Goal: Check status: Check status

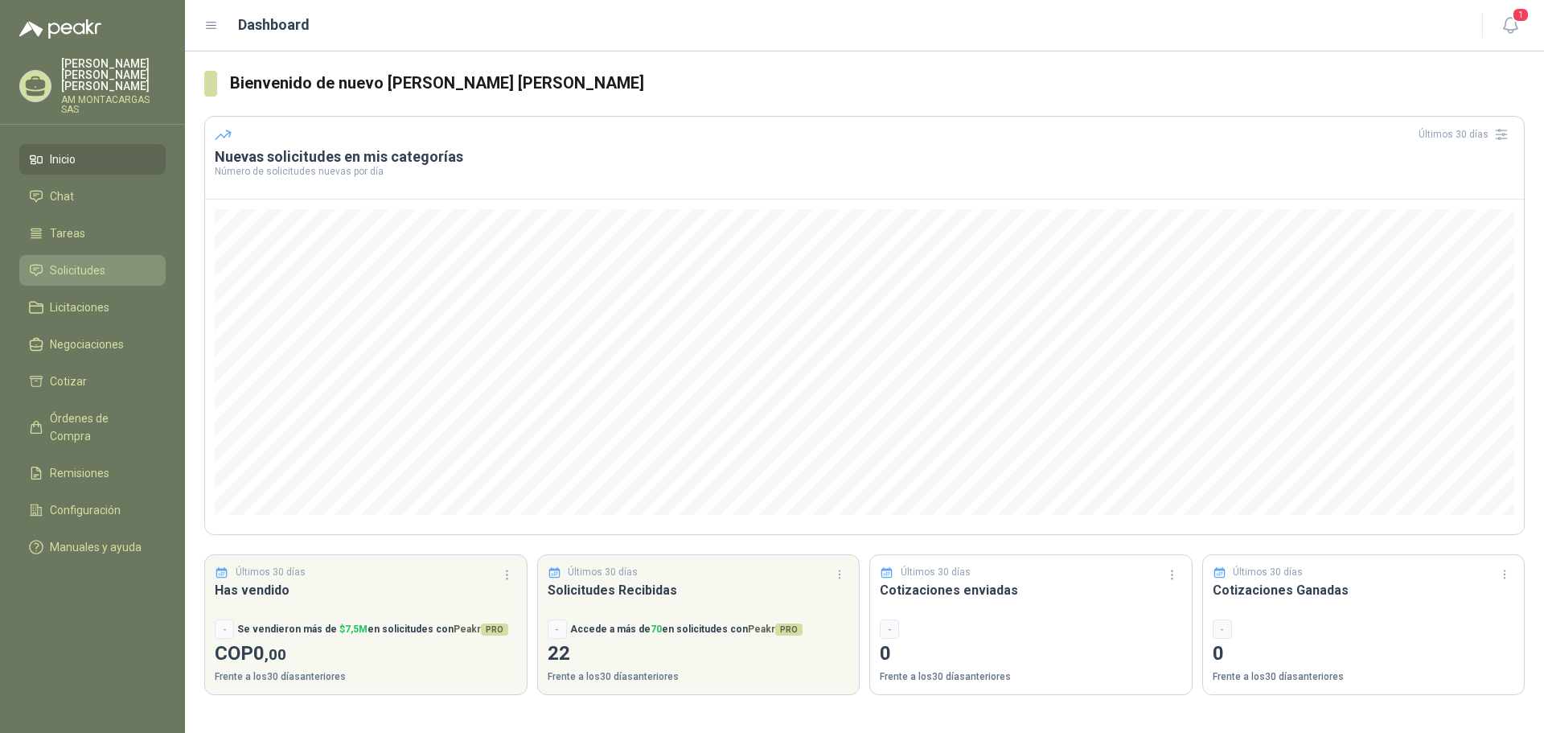
click at [101, 261] on span "Solicitudes" at bounding box center [77, 270] width 55 height 18
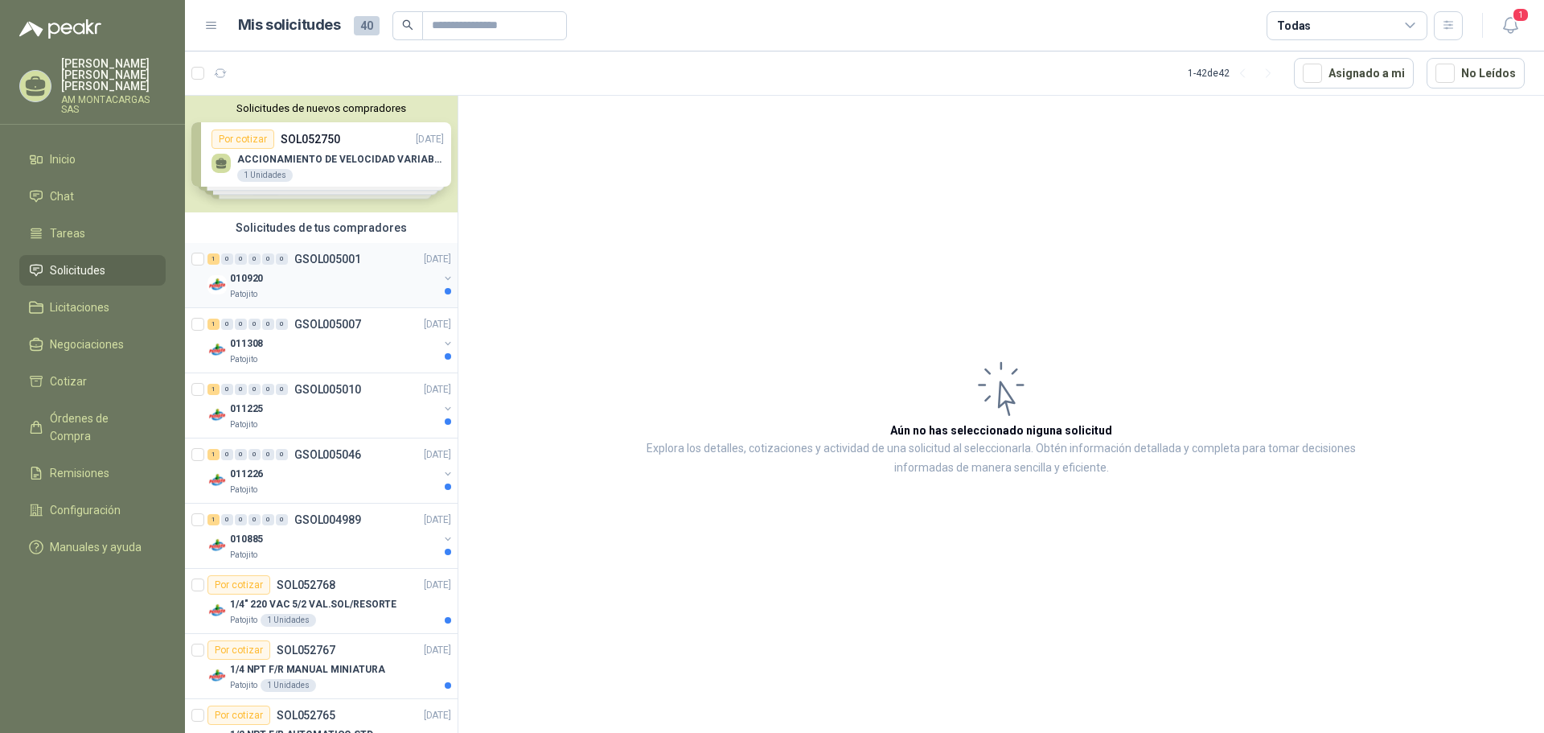
click at [342, 292] on div "Patojito" at bounding box center [334, 294] width 208 height 13
click at [346, 277] on div "010920" at bounding box center [334, 278] width 208 height 19
click at [314, 282] on div "010920" at bounding box center [334, 278] width 208 height 19
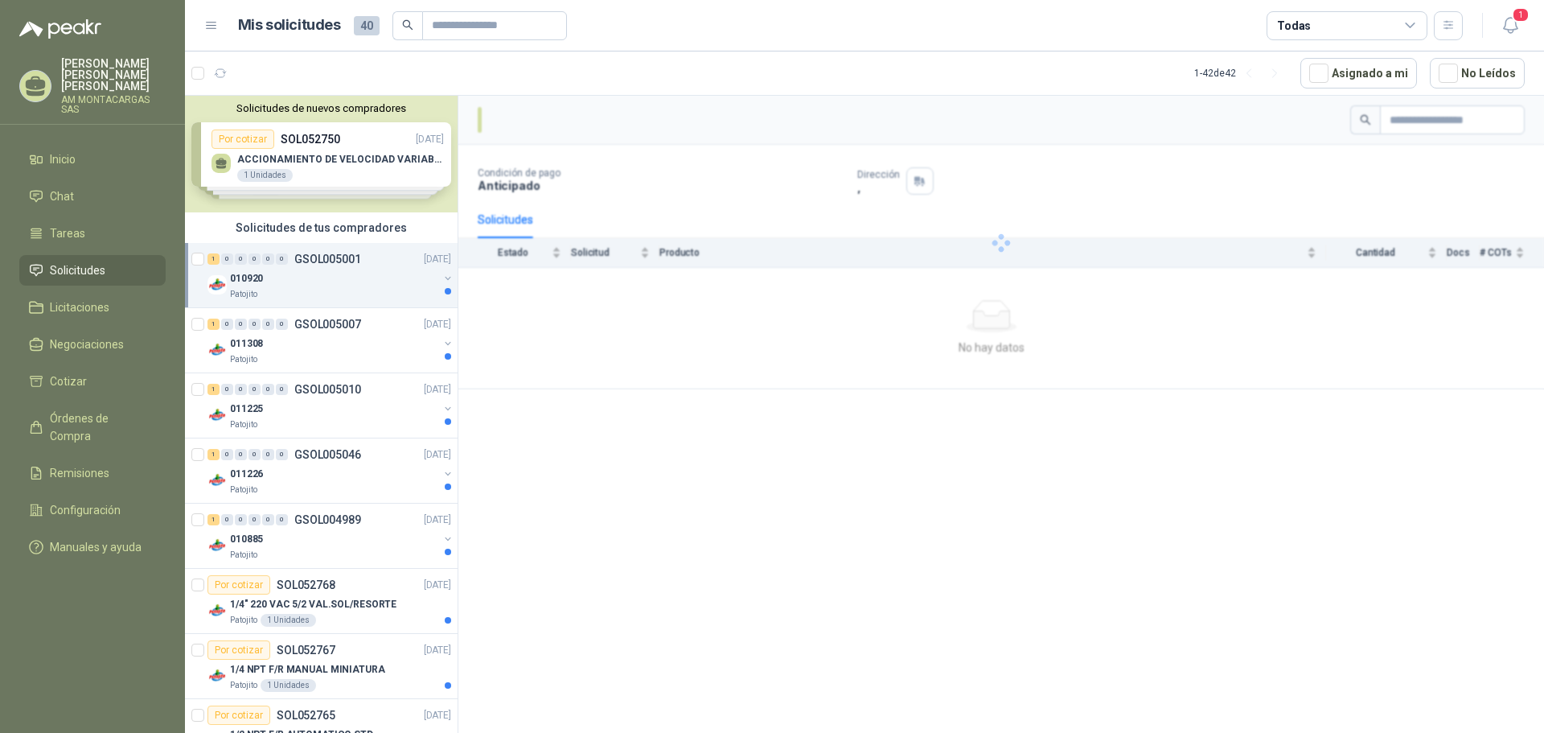
click at [445, 292] on div at bounding box center [448, 291] width 6 height 6
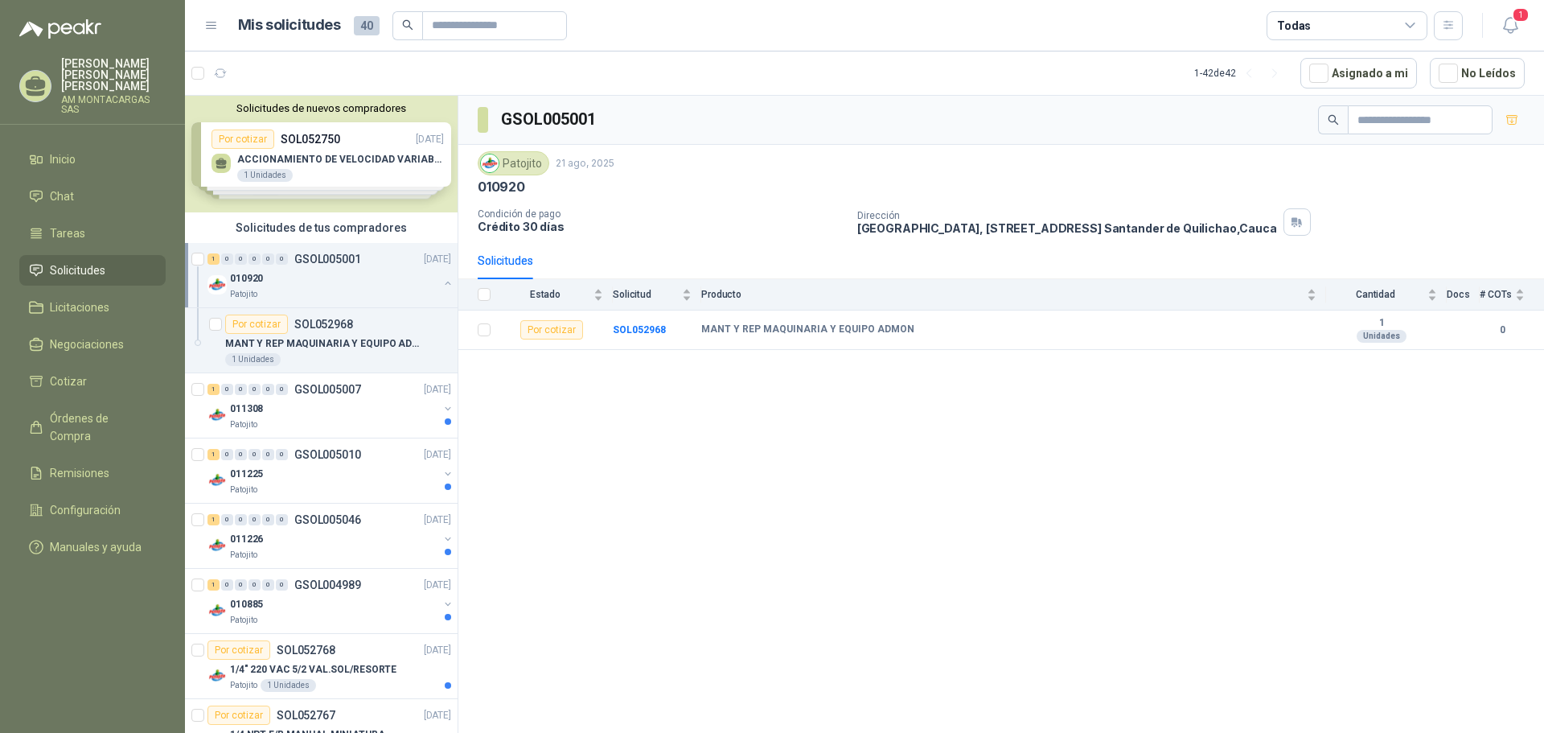
click at [331, 299] on div "Patojito" at bounding box center [334, 294] width 208 height 13
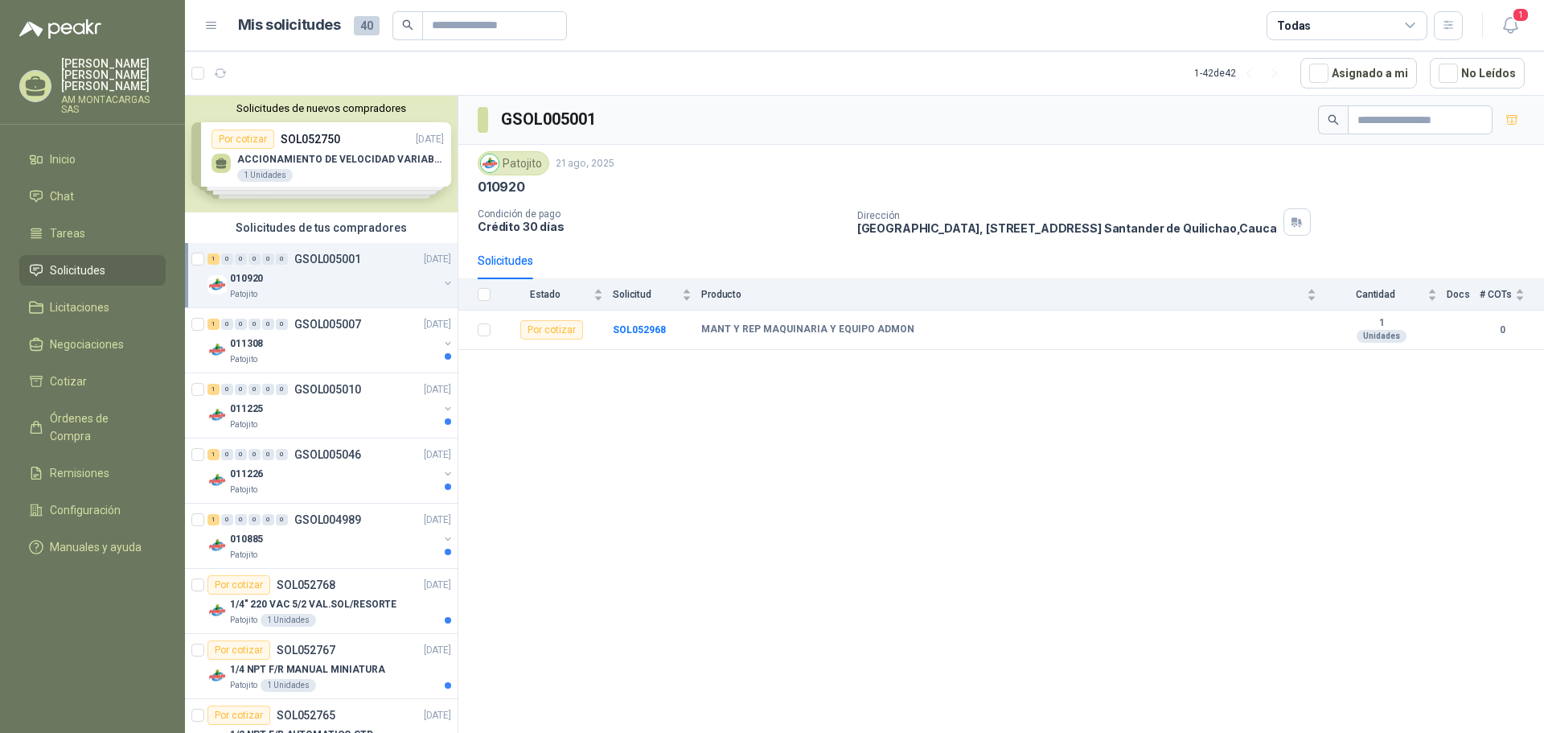
click at [442, 287] on button "button" at bounding box center [448, 283] width 13 height 13
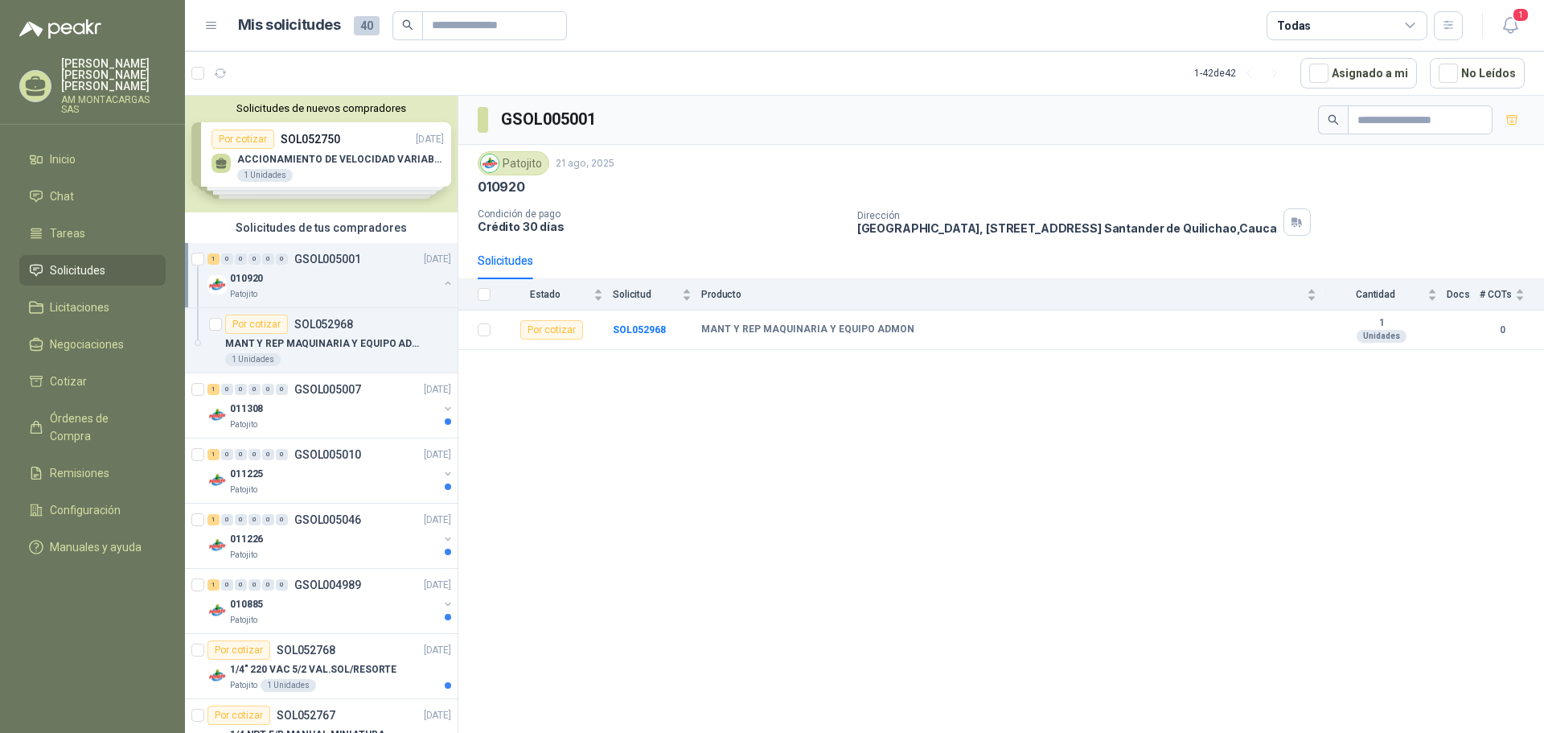
click at [442, 285] on button "button" at bounding box center [448, 283] width 13 height 13
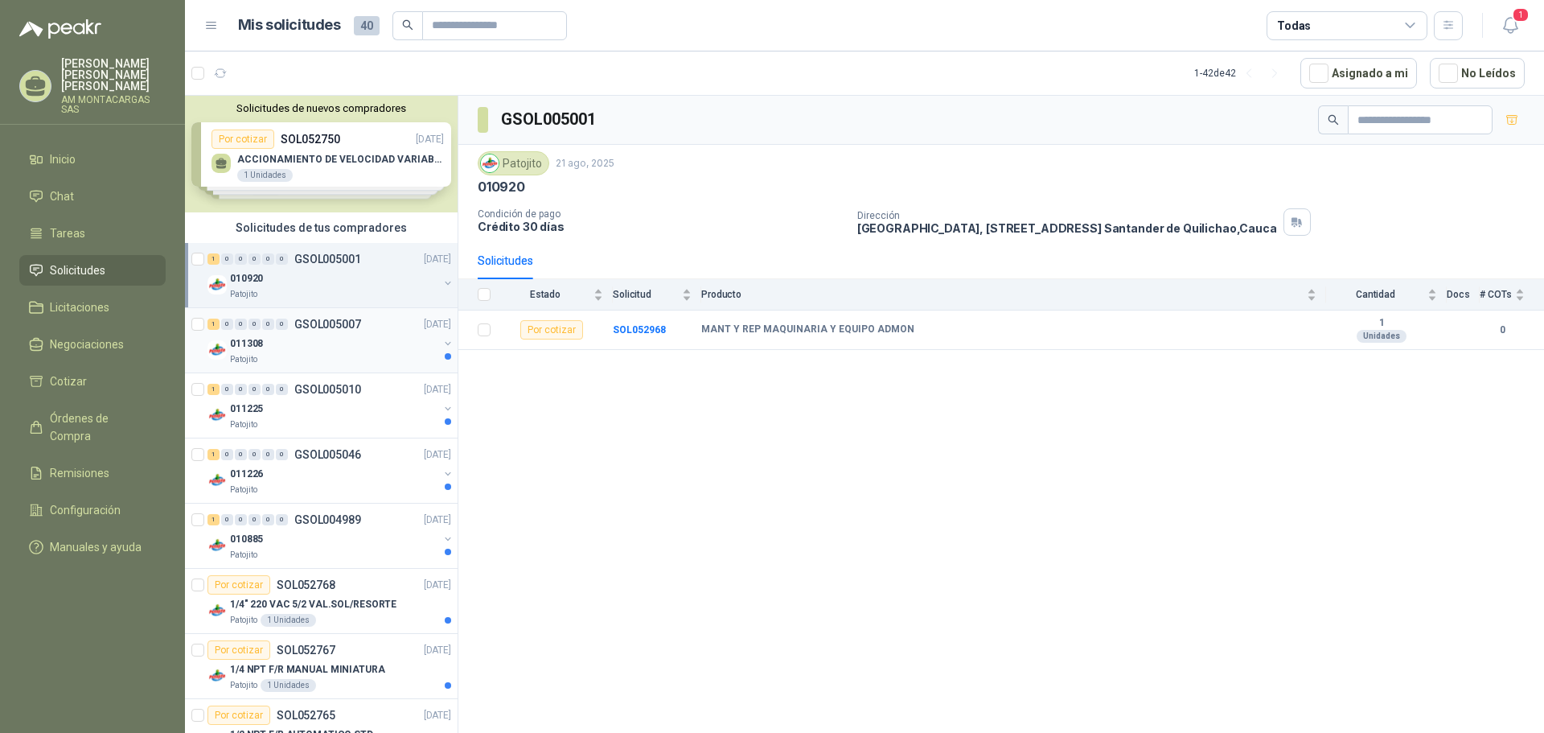
click at [442, 345] on button "button" at bounding box center [448, 343] width 13 height 13
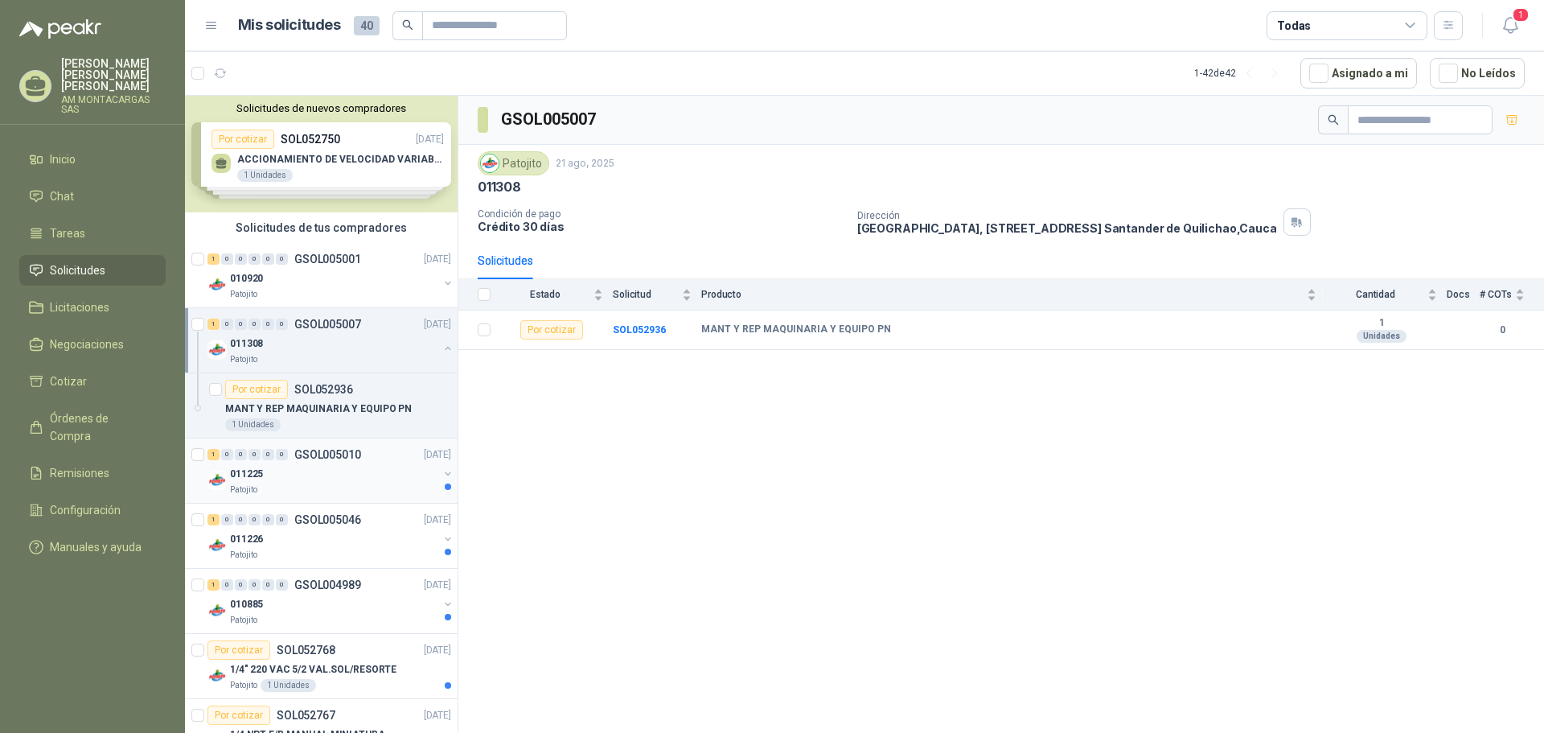
click at [373, 468] on div "011225" at bounding box center [334, 473] width 208 height 19
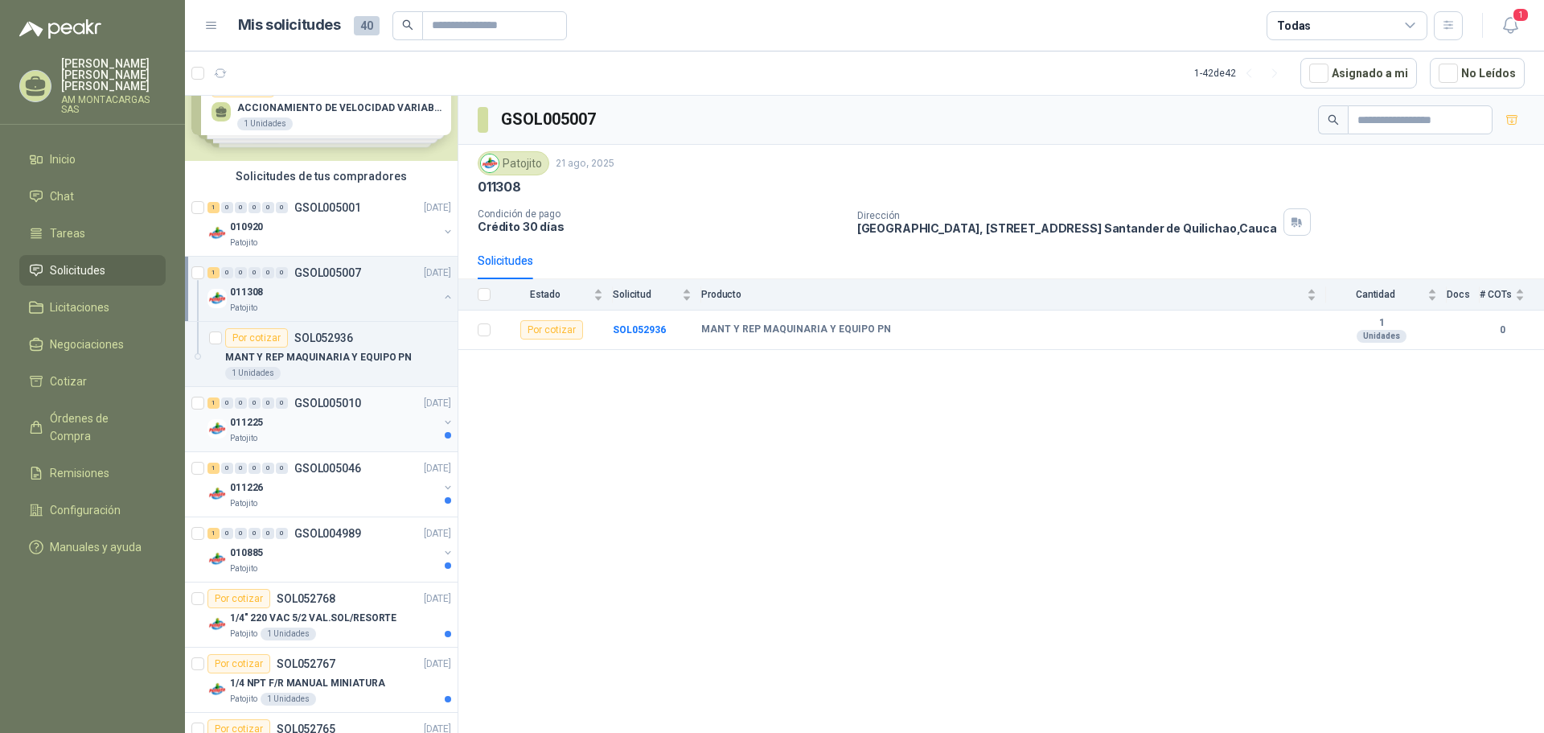
scroll to position [80, 0]
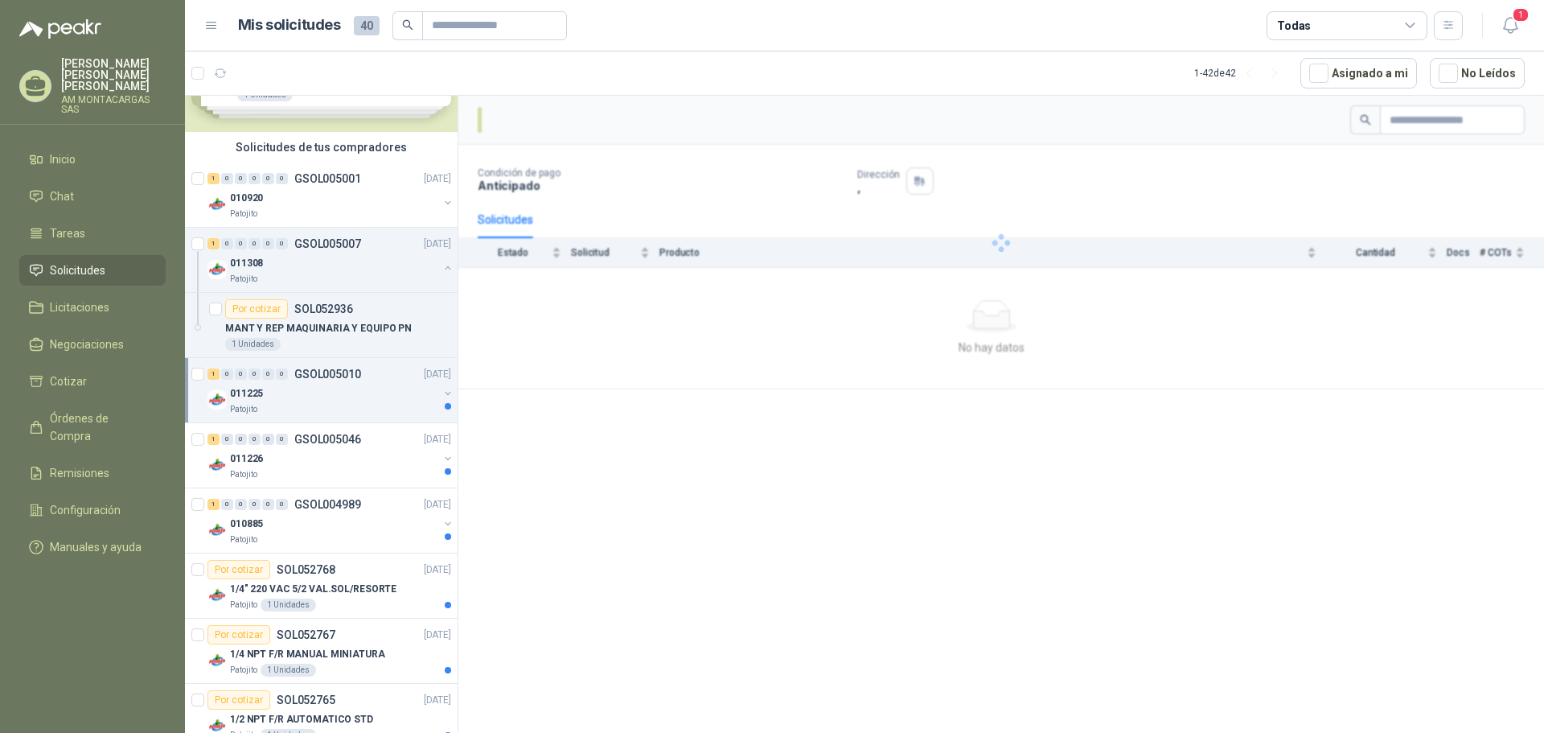
click at [442, 392] on button "button" at bounding box center [448, 393] width 13 height 13
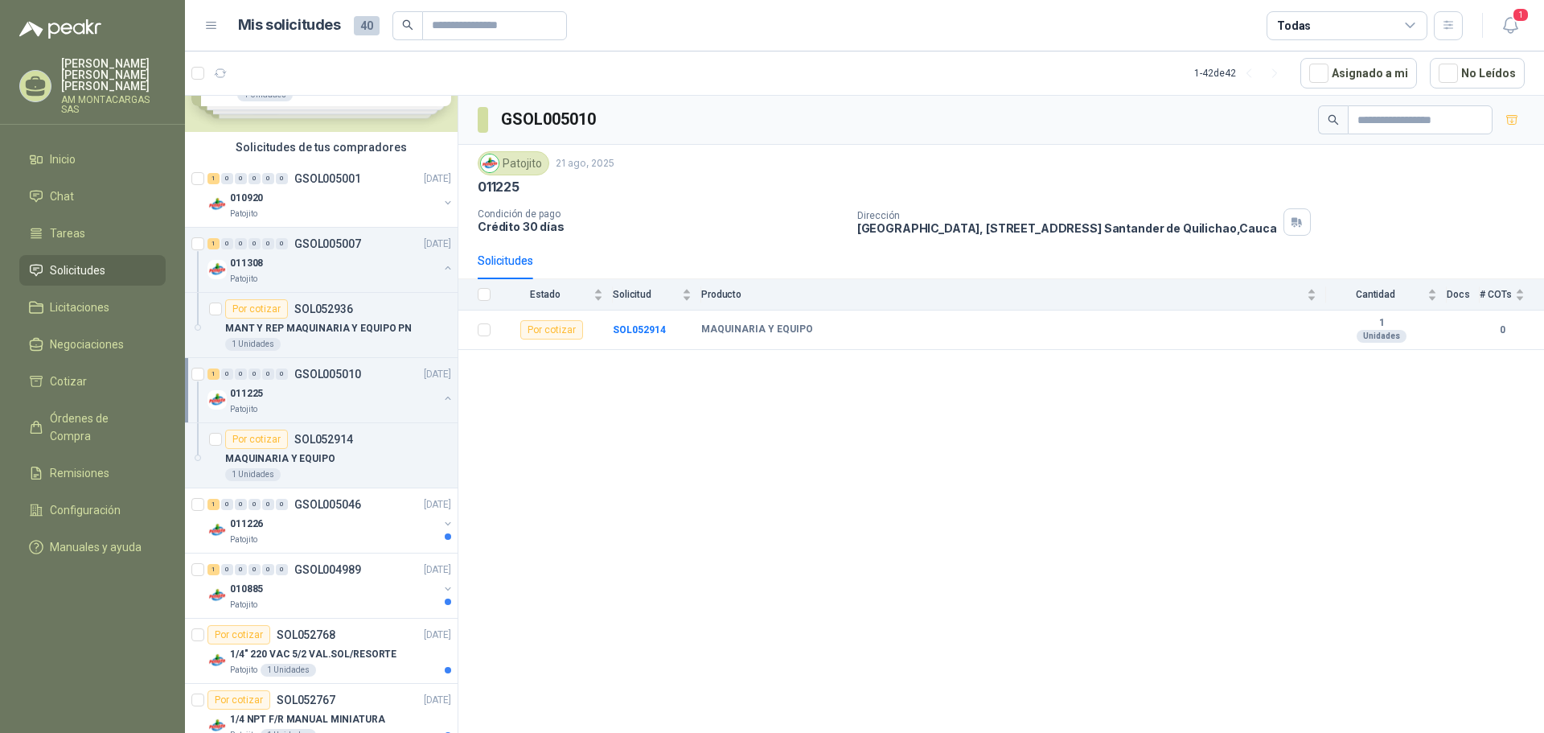
click at [442, 392] on button "button" at bounding box center [448, 398] width 13 height 13
click at [442, 458] on button "button" at bounding box center [448, 458] width 13 height 13
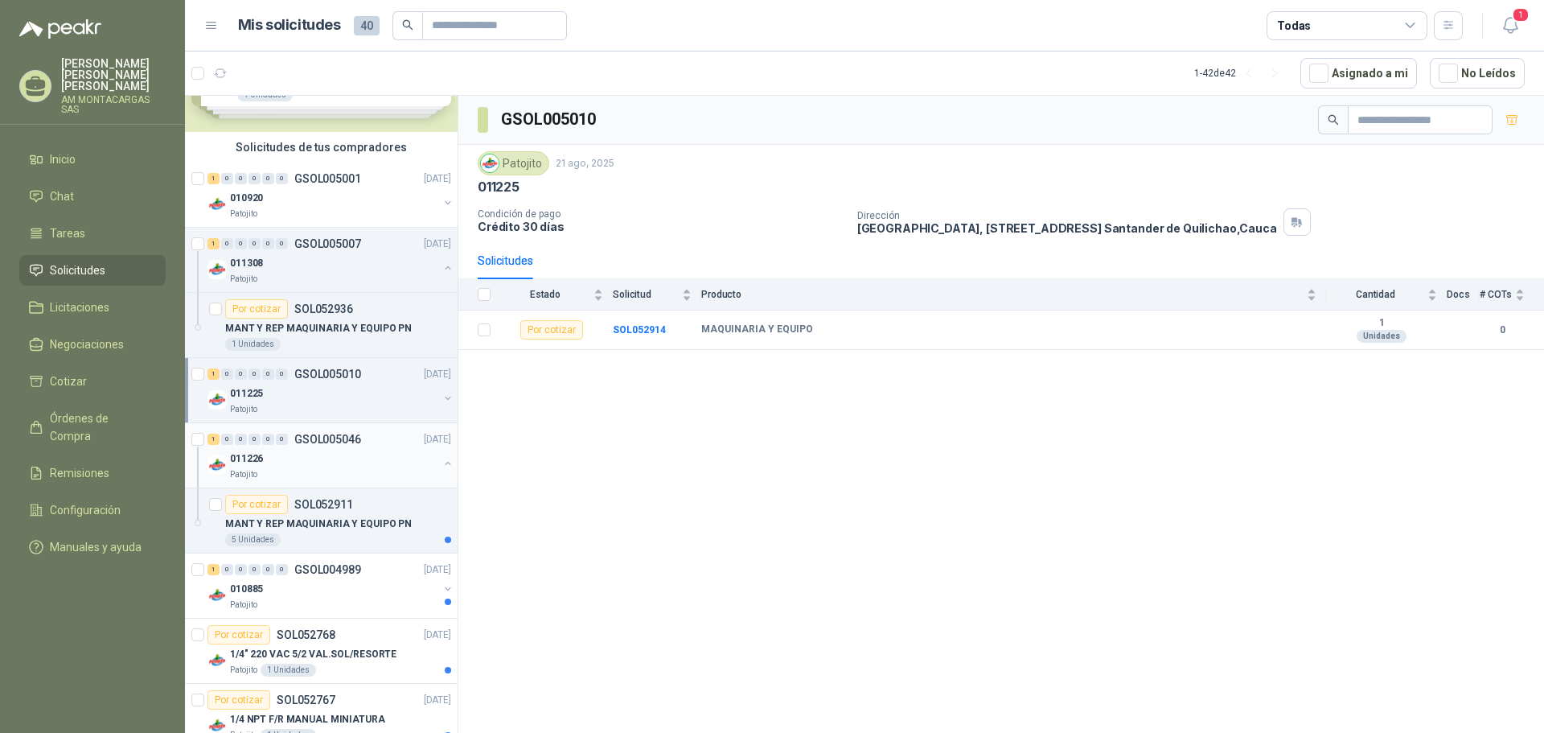
click at [442, 458] on button "button" at bounding box center [448, 463] width 13 height 13
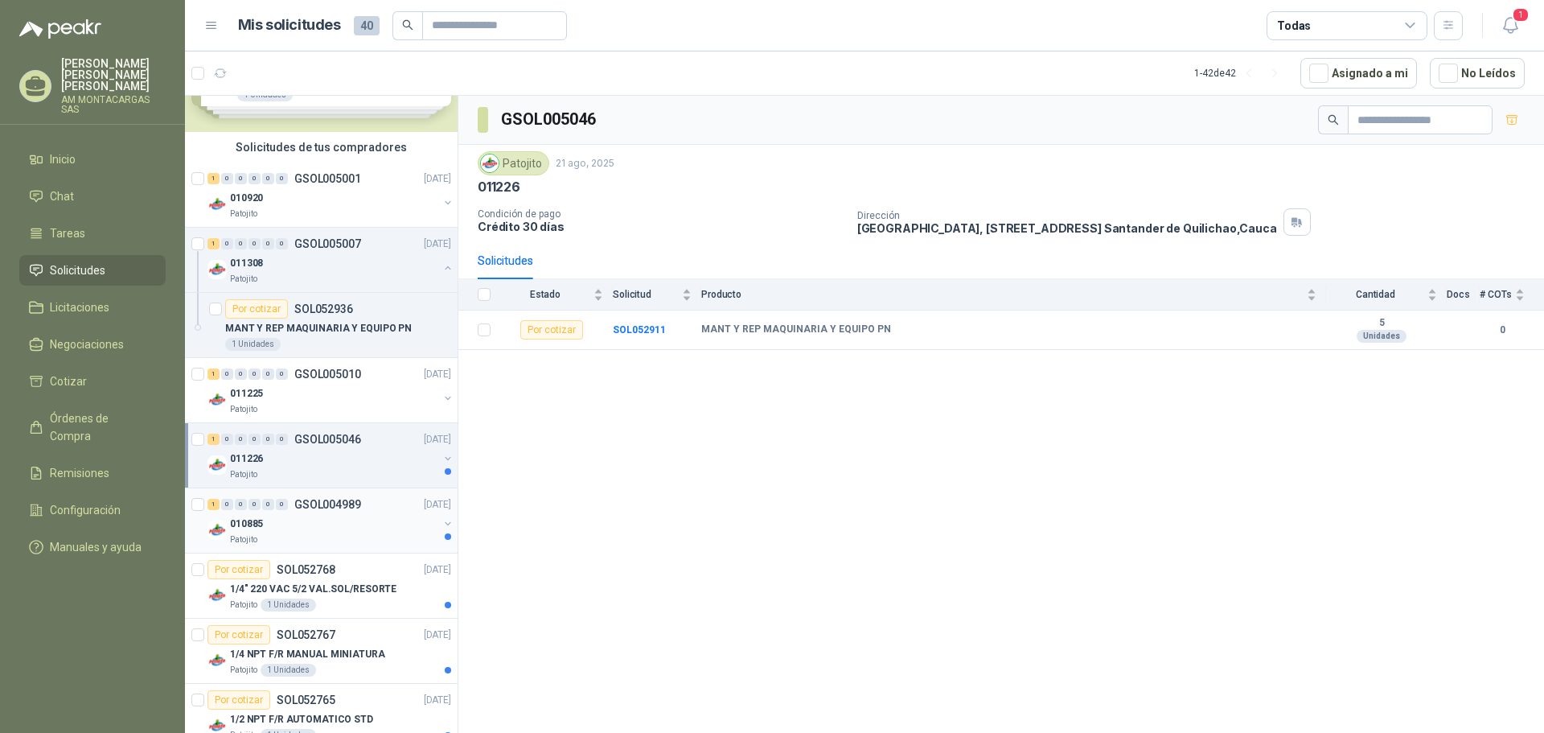
click at [442, 525] on button "button" at bounding box center [448, 523] width 13 height 13
click at [442, 526] on button "button" at bounding box center [448, 528] width 13 height 13
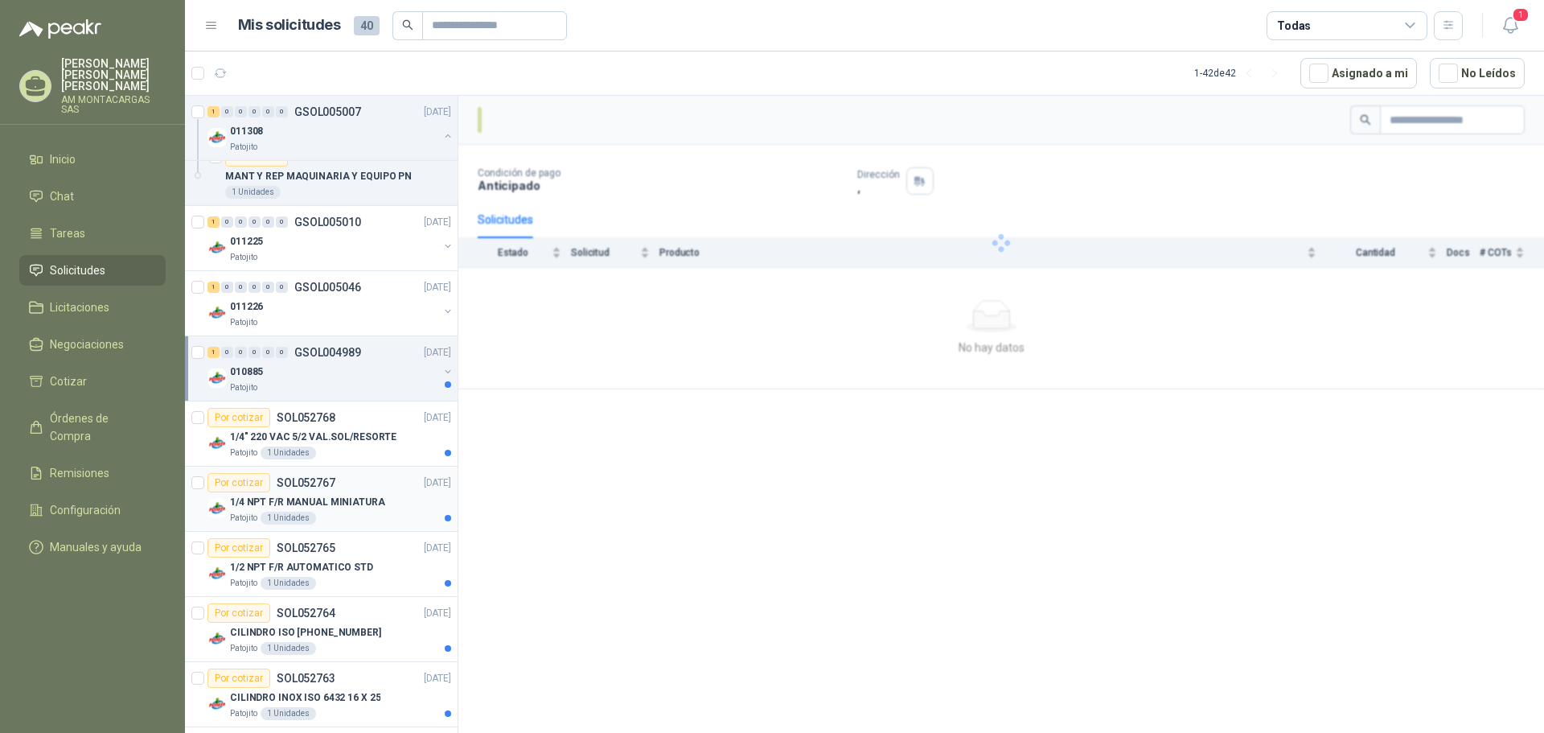
scroll to position [322, 0]
